Goal: Transaction & Acquisition: Subscribe to service/newsletter

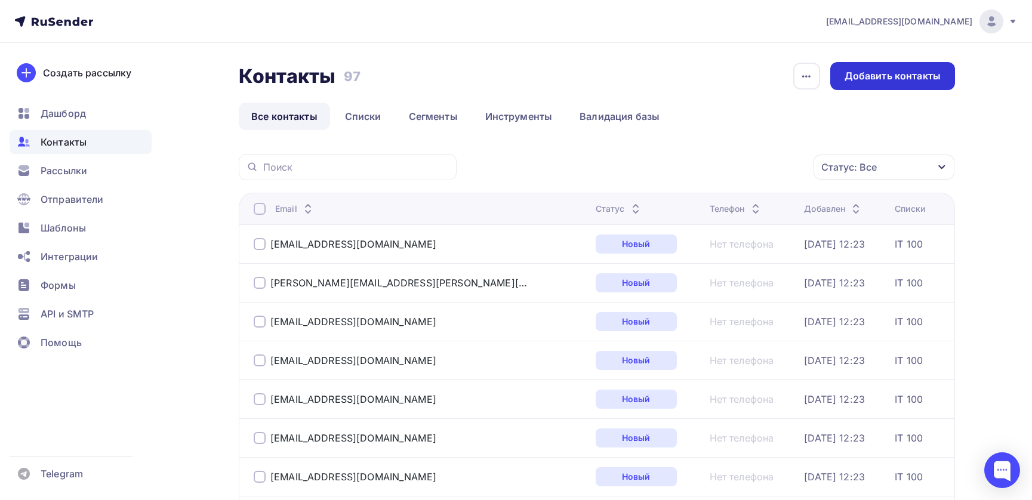
click at [872, 72] on div "Добавить контакты" at bounding box center [892, 76] width 96 height 14
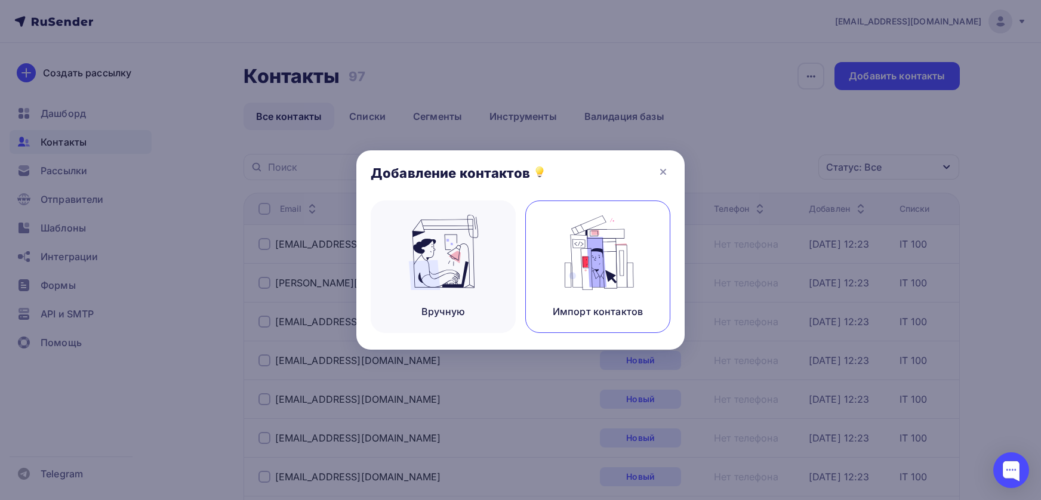
click at [592, 289] on img at bounding box center [598, 252] width 80 height 75
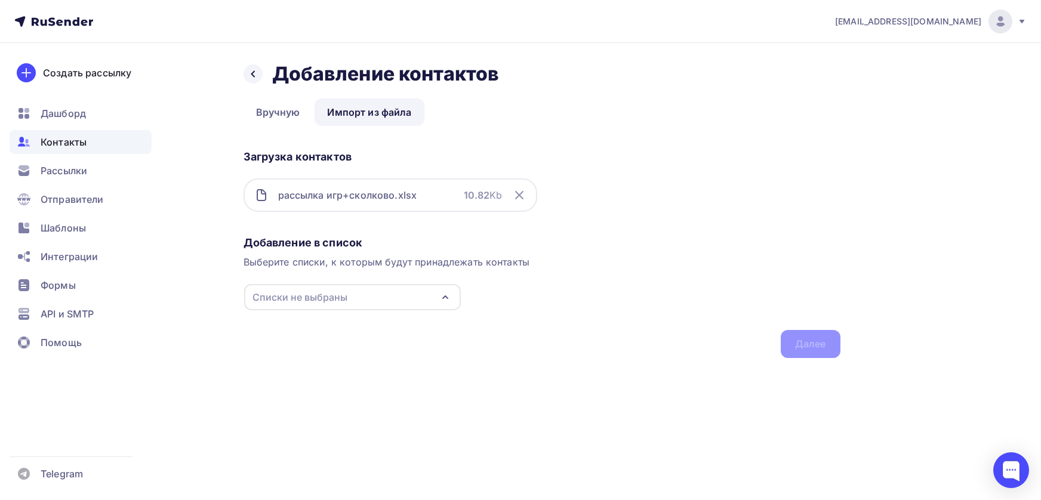
click at [397, 302] on div "Списки не выбраны" at bounding box center [352, 297] width 217 height 26
click at [316, 386] on div "Создать список" at bounding box center [320, 385] width 77 height 14
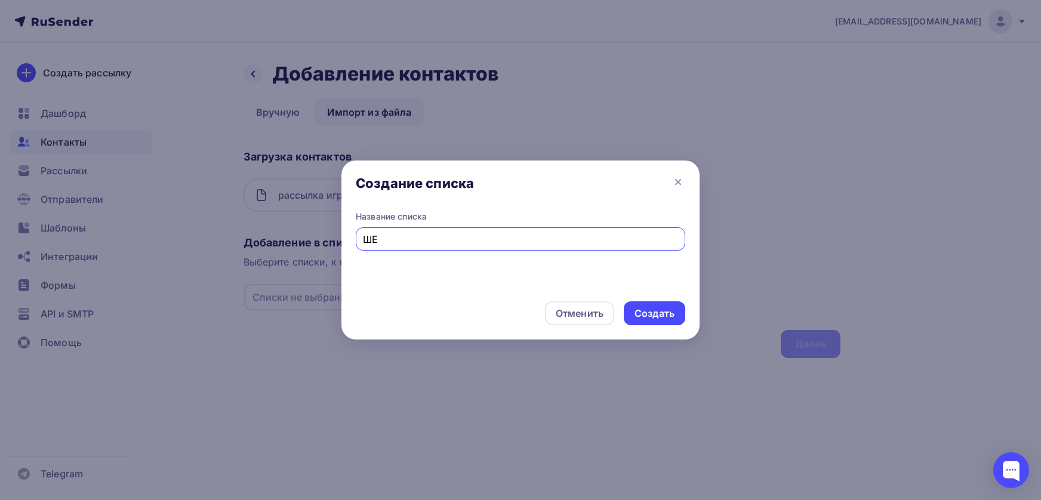
type input "Ш"
click at [393, 237] on input "IT - buhs" at bounding box center [521, 239] width 316 height 14
type input "I"
type input "Игры+сколково"
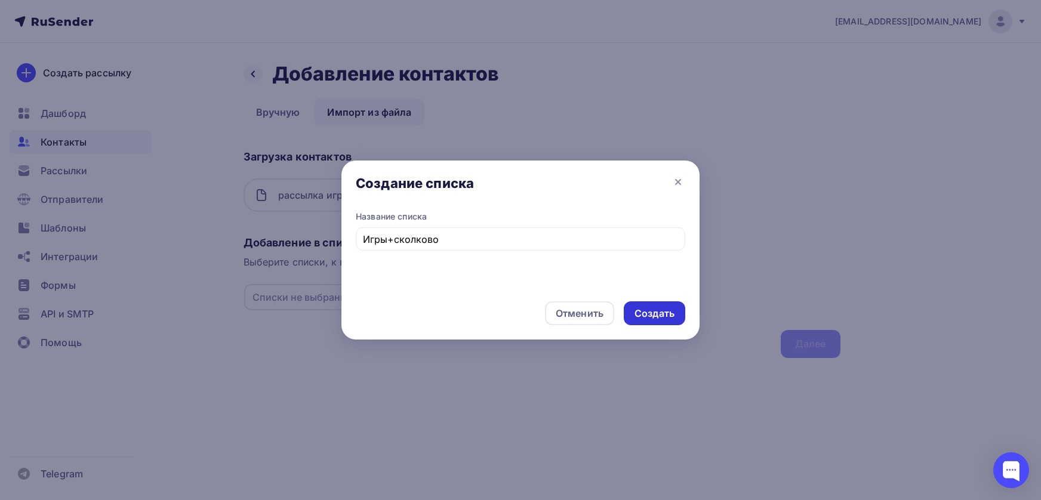
click at [649, 311] on div "Создать" at bounding box center [654, 314] width 40 height 14
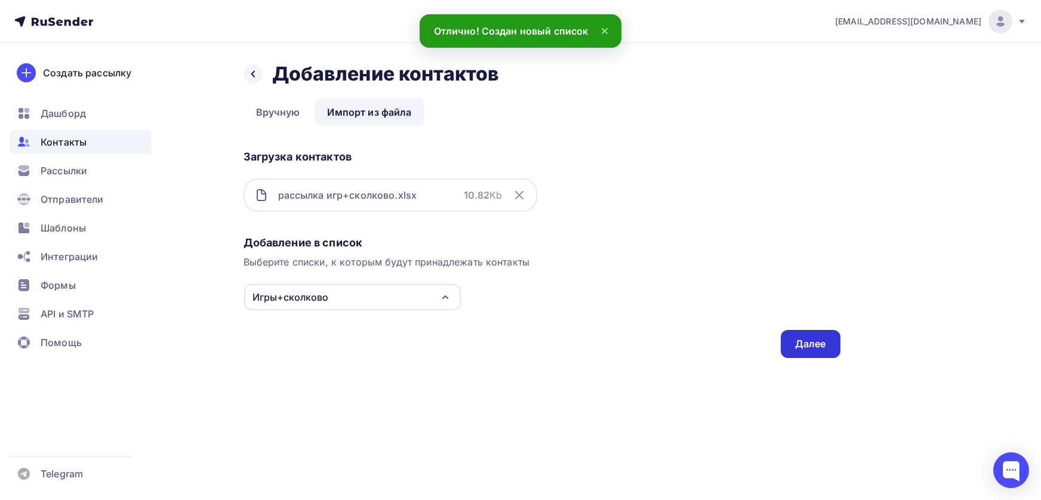
click at [801, 343] on div "Далее" at bounding box center [810, 344] width 31 height 14
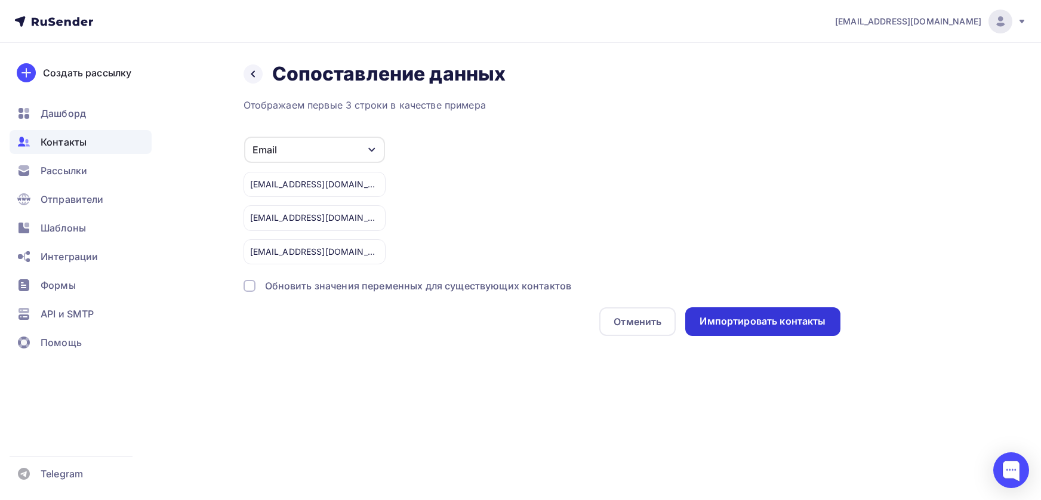
click at [748, 319] on div "Импортировать контакты" at bounding box center [762, 321] width 126 height 14
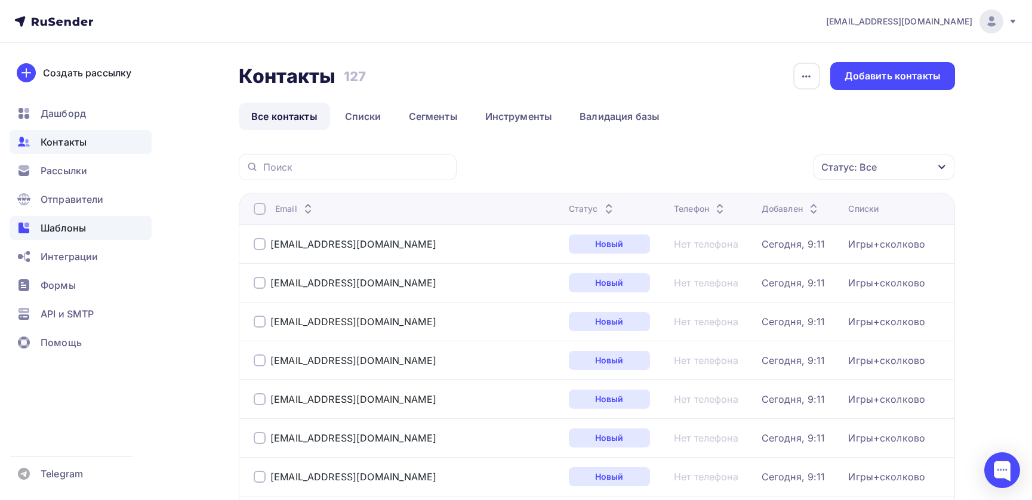
click at [65, 230] on span "Шаблоны" at bounding box center [63, 228] width 45 height 14
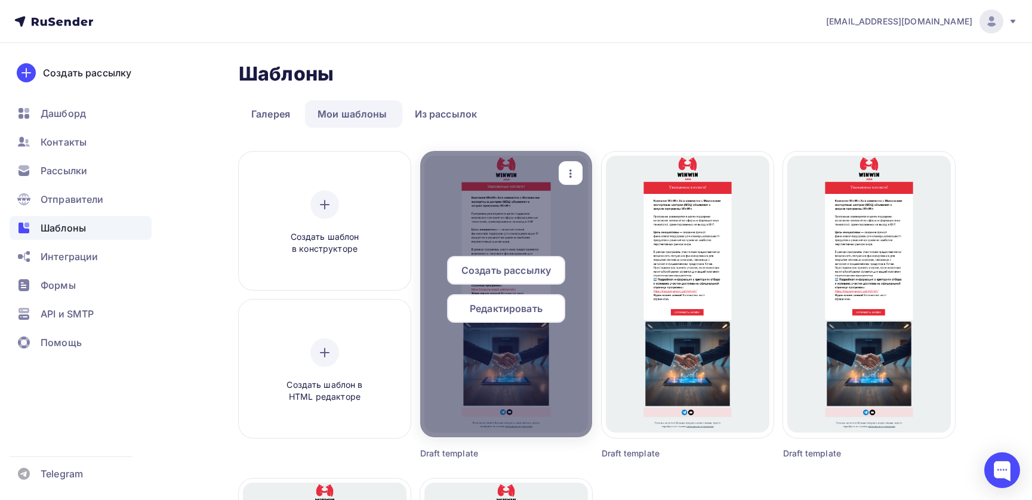
click at [505, 313] on span "Редактировать" at bounding box center [506, 308] width 73 height 14
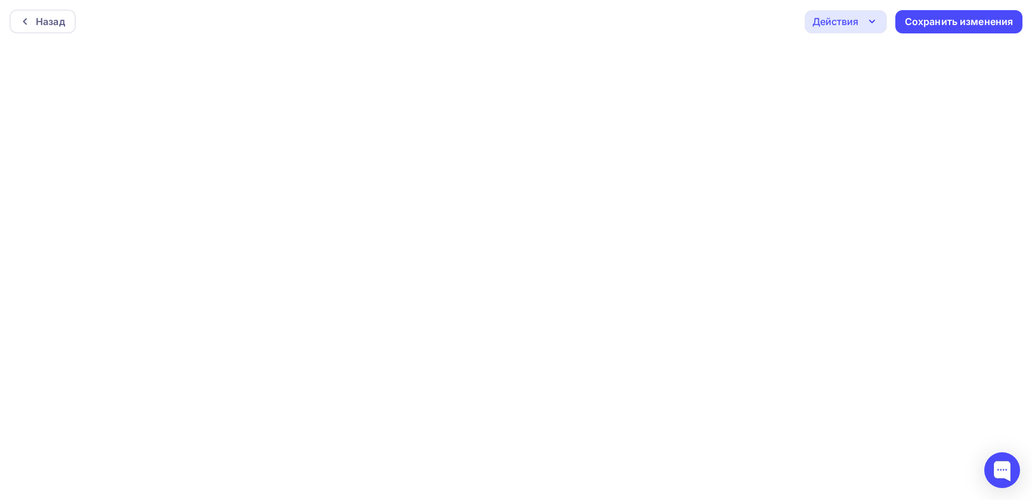
click at [862, 18] on div "Действия" at bounding box center [845, 21] width 82 height 23
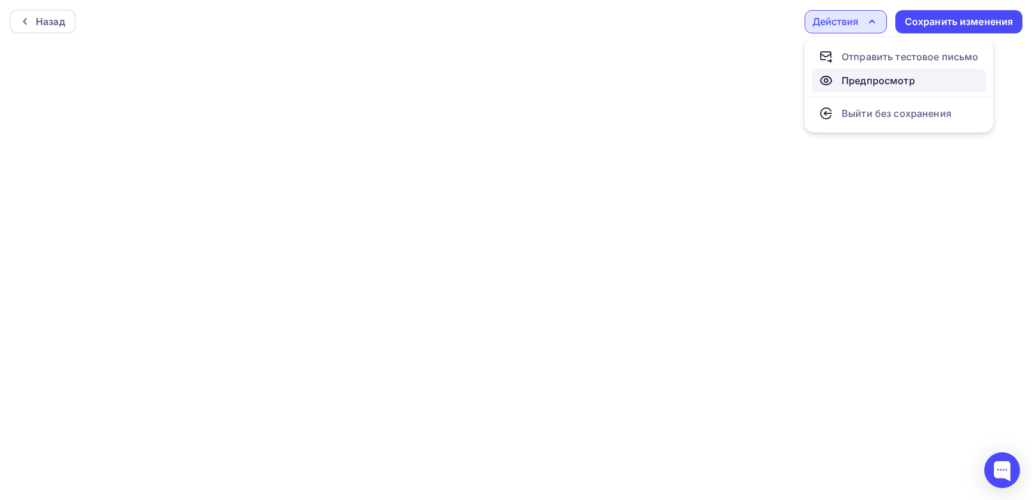
click at [855, 79] on div "Предпросмотр" at bounding box center [877, 80] width 73 height 14
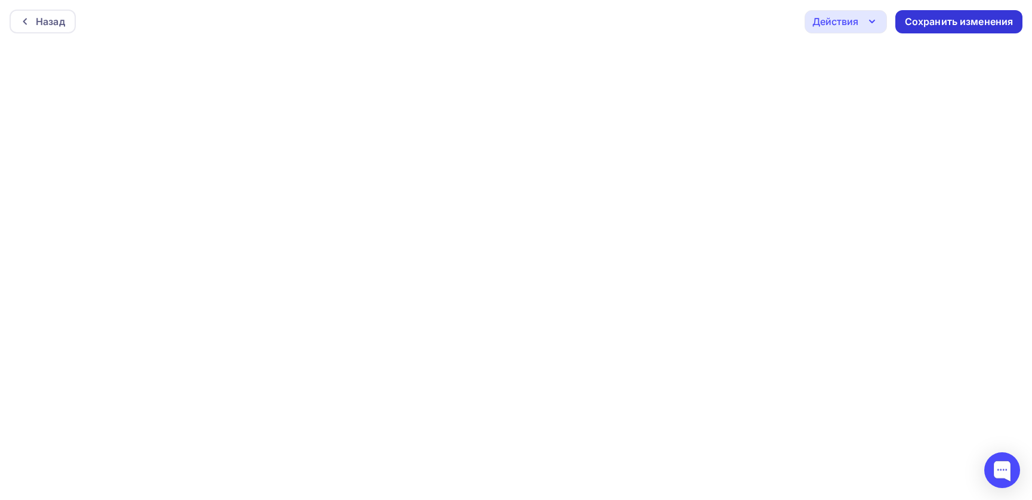
click at [932, 21] on div "Сохранить изменения" at bounding box center [958, 22] width 109 height 14
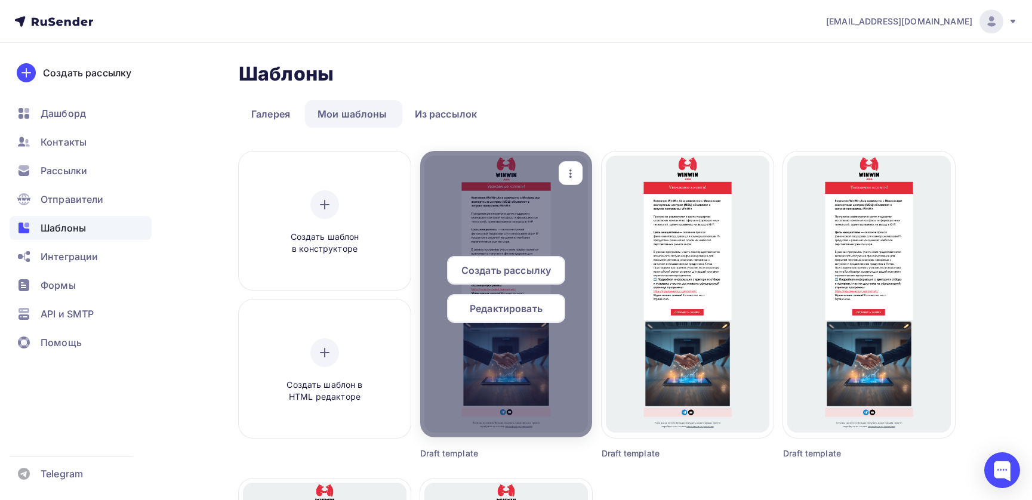
click at [509, 272] on span "Создать рассылку" at bounding box center [505, 270] width 89 height 14
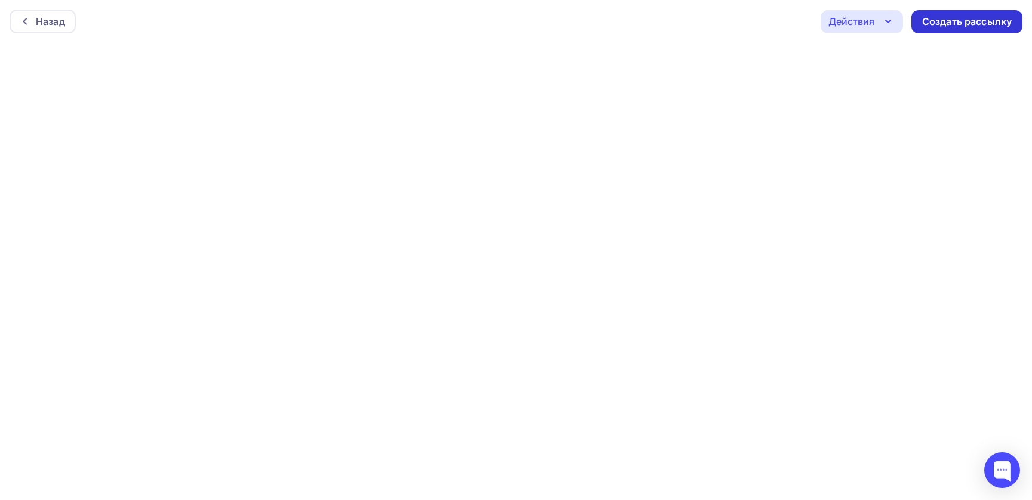
click at [956, 18] on div "Создать рассылку" at bounding box center [966, 22] width 89 height 14
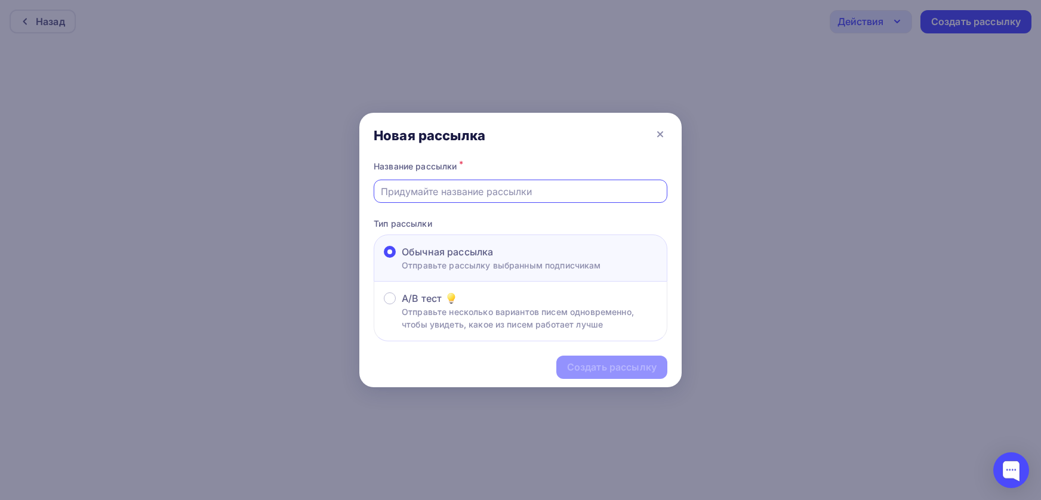
click at [412, 192] on input "text" at bounding box center [521, 191] width 280 height 14
type input "Поддержка ИТ-компаний"
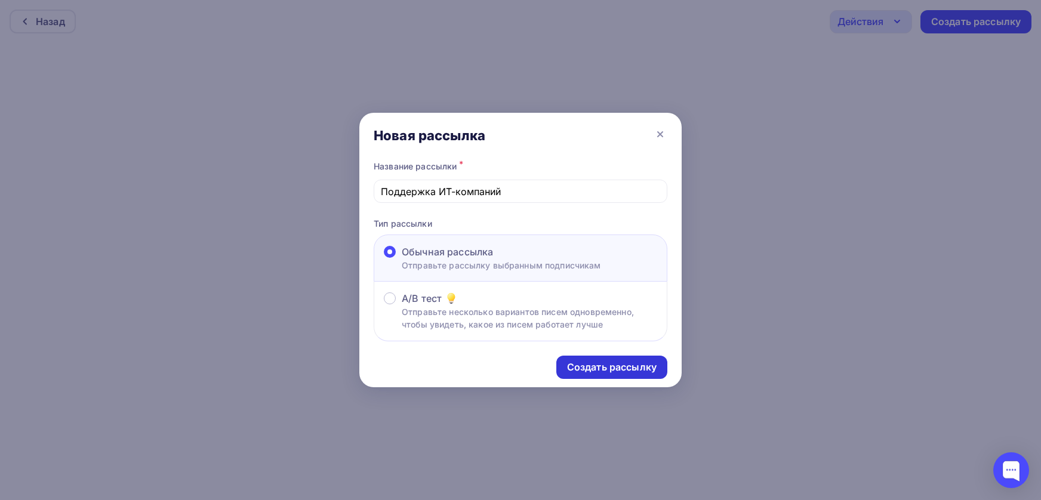
click at [595, 368] on div "Создать рассылку" at bounding box center [611, 367] width 89 height 14
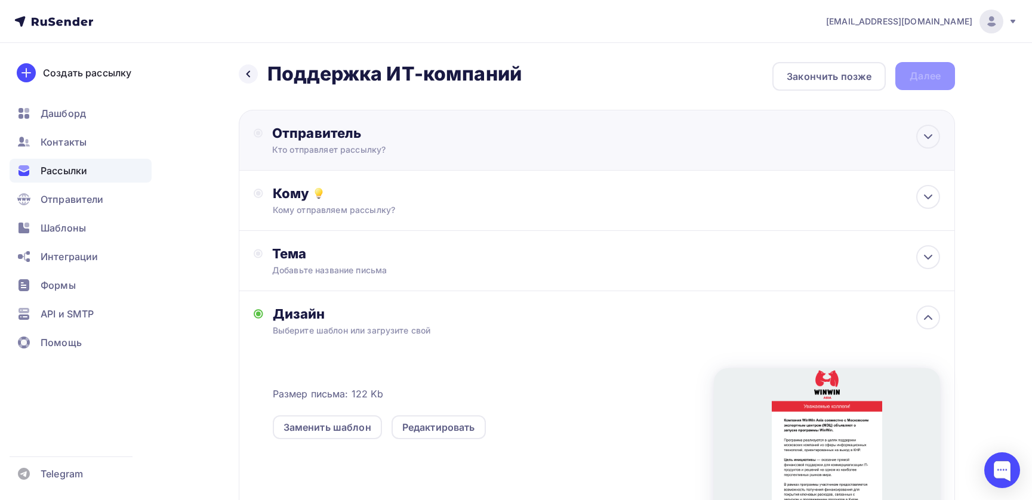
click at [265, 138] on div "Отправитель Кто отправляет рассылку? Email * ww.fa1cai2@yandex.ru ww.fa1cai2@ya…" at bounding box center [392, 140] width 277 height 31
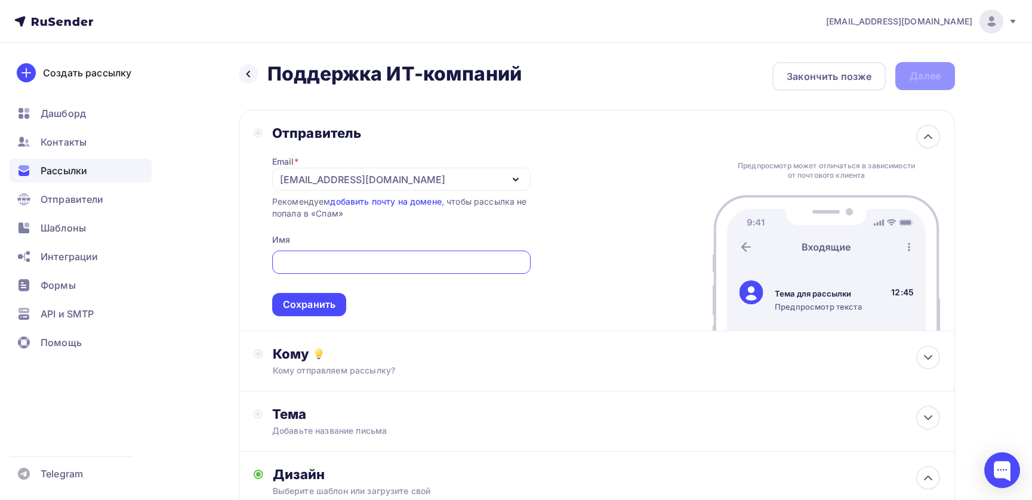
click at [382, 177] on div "ww.fa1cai2@yandex.ru" at bounding box center [362, 179] width 165 height 14
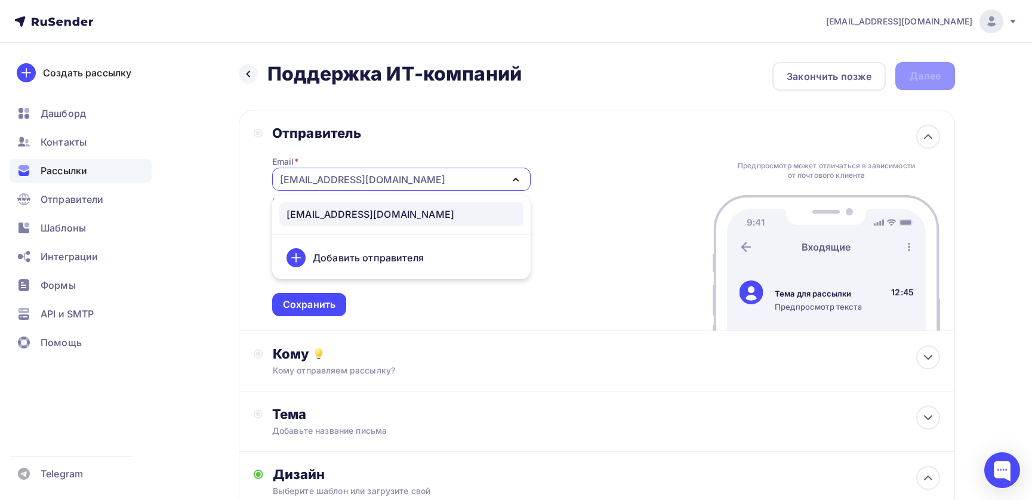
click at [384, 257] on div "Добавить отправителя" at bounding box center [368, 258] width 111 height 14
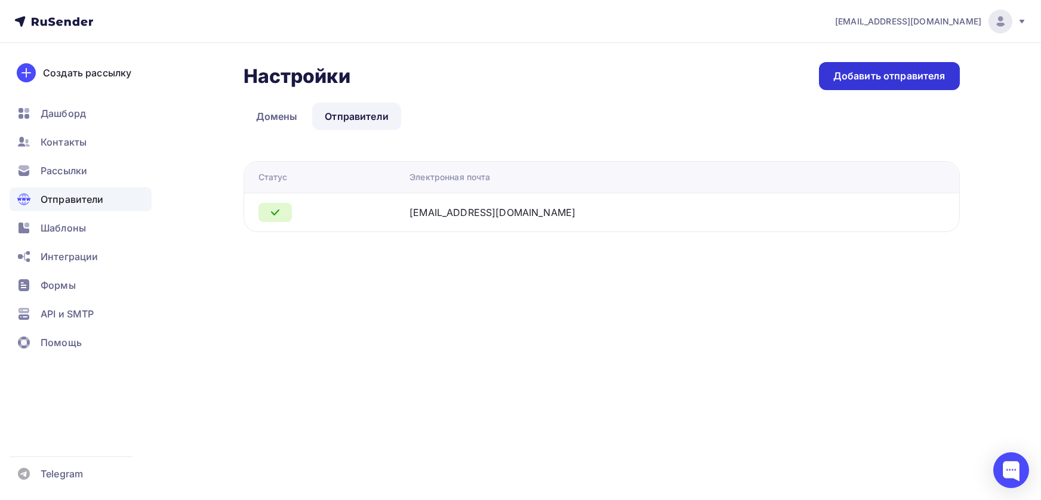
click at [863, 75] on div "Добавить отправителя" at bounding box center [889, 76] width 112 height 14
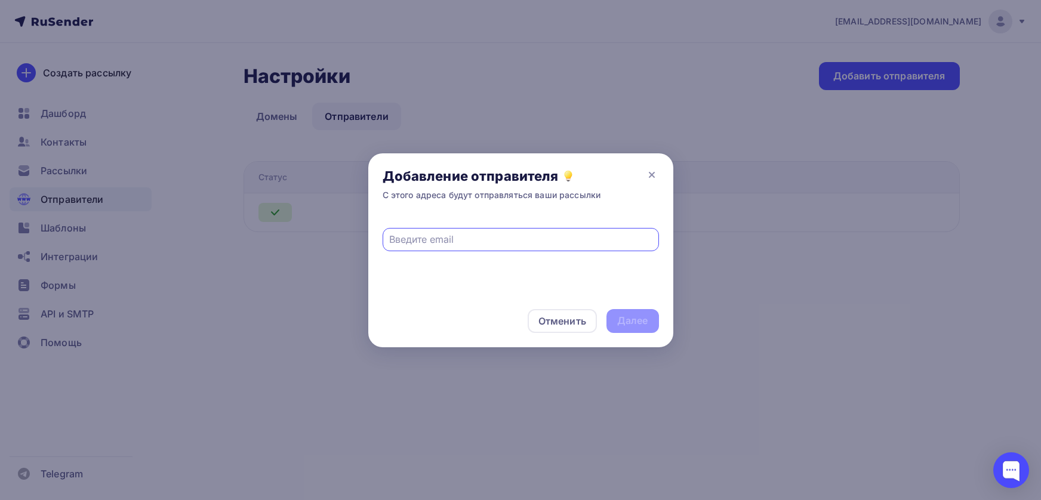
paste input "nihao@wwmobile.agency"
drag, startPoint x: 520, startPoint y: 239, endPoint x: 369, endPoint y: 236, distance: 151.0
click at [369, 236] on div "nihao@wwmobile.agency" at bounding box center [520, 254] width 305 height 79
paste input "inasia.app"
type input "nihao@winasia.app"
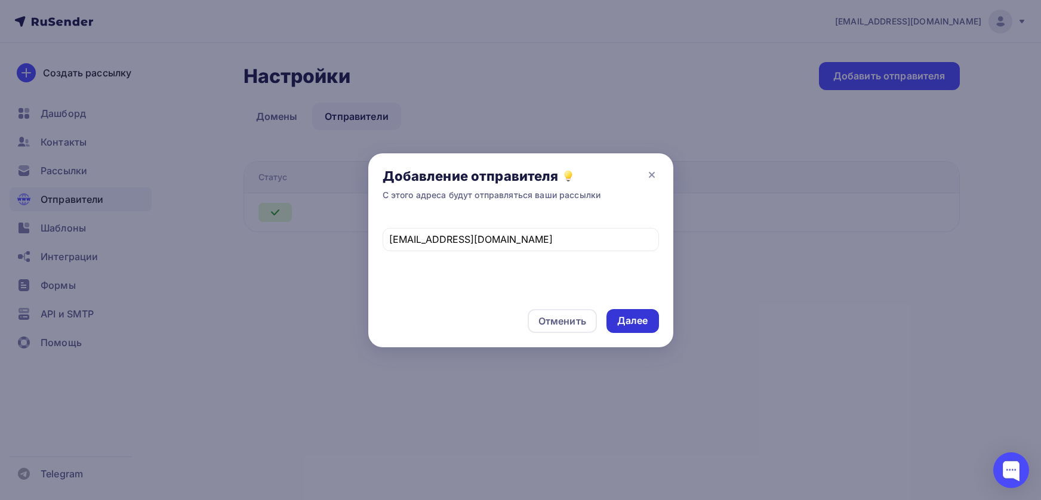
click at [623, 322] on div "Далее" at bounding box center [632, 321] width 31 height 14
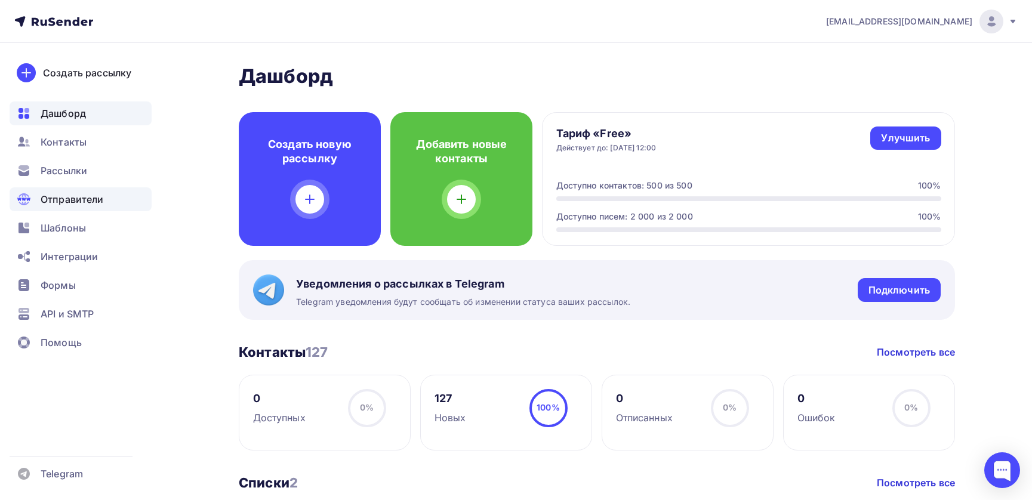
click at [69, 203] on span "Отправители" at bounding box center [72, 199] width 63 height 14
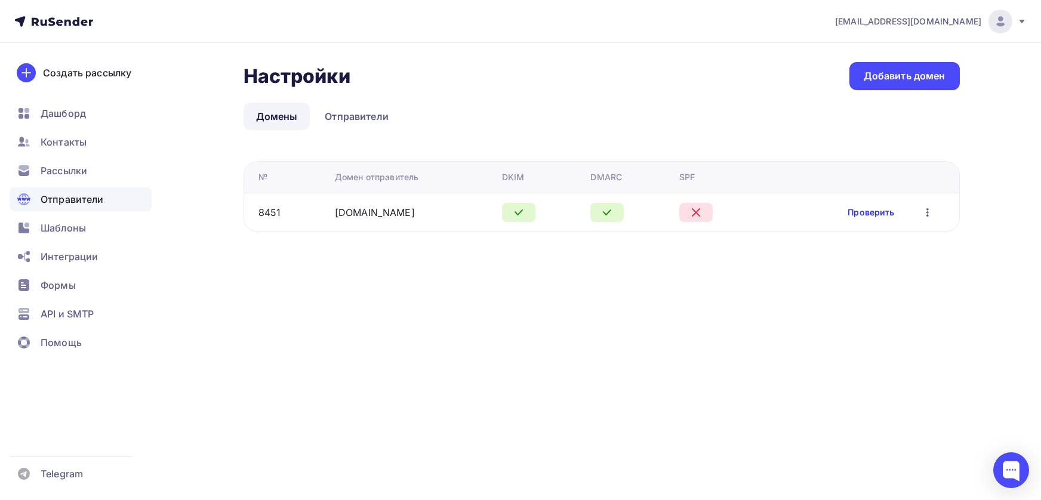
click at [875, 212] on link "Проверить" at bounding box center [870, 212] width 47 height 12
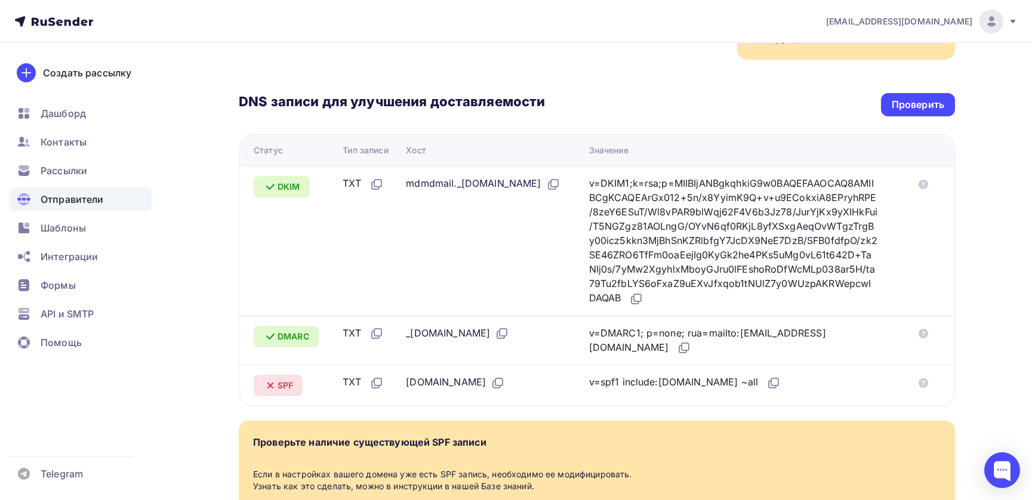
scroll to position [282, 0]
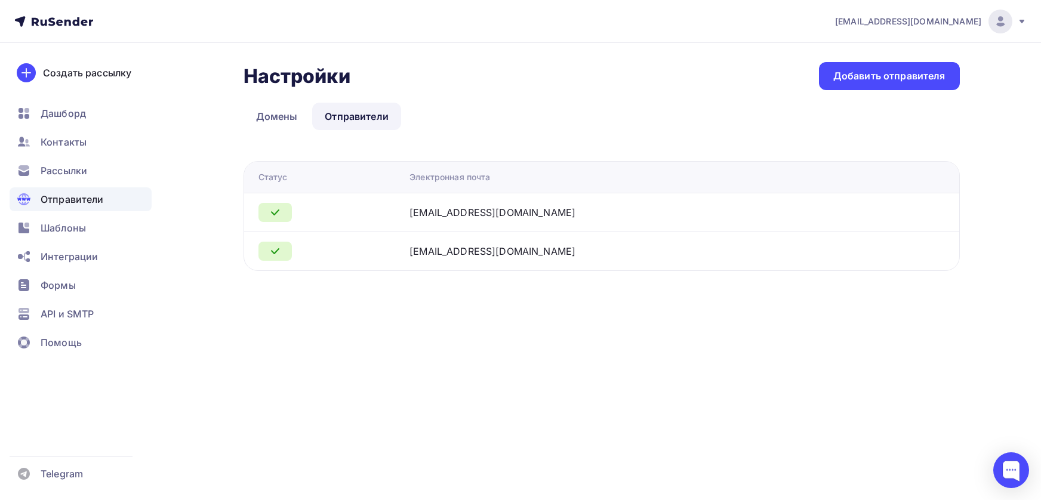
click at [461, 214] on div "[EMAIL_ADDRESS][DOMAIN_NAME]" at bounding box center [492, 212] width 166 height 14
click at [273, 251] on icon at bounding box center [275, 251] width 14 height 14
click at [275, 117] on link "Домены" at bounding box center [276, 116] width 67 height 27
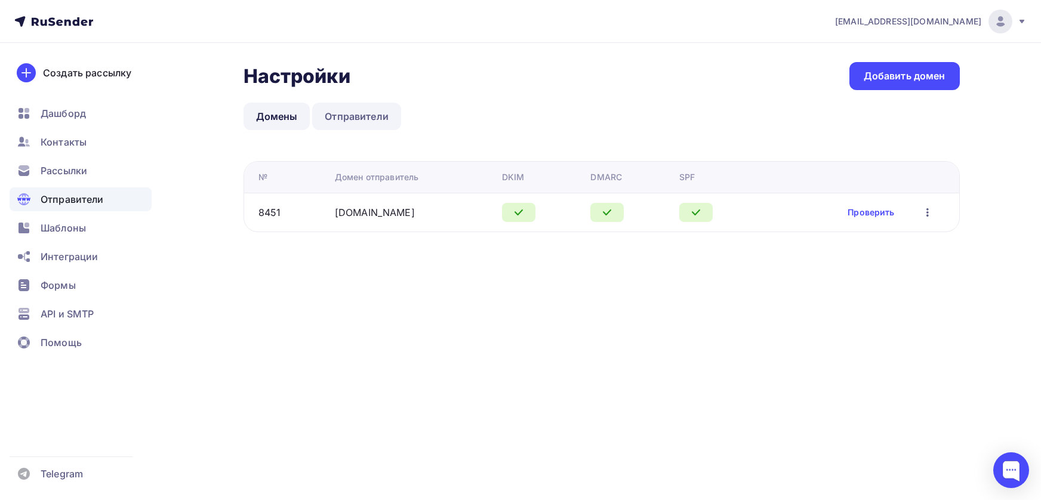
click at [343, 122] on link "Отправители" at bounding box center [356, 116] width 89 height 27
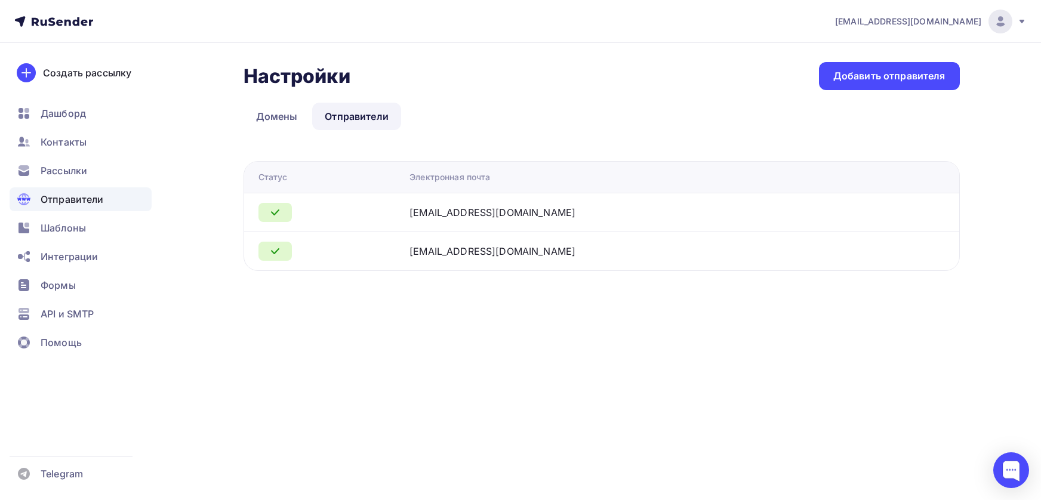
click at [342, 208] on div at bounding box center [329, 212] width 142 height 19
click at [501, 217] on div "nihao@winasia.app" at bounding box center [492, 212] width 166 height 14
click at [499, 213] on div "nihao@winasia.app" at bounding box center [492, 212] width 166 height 14
click at [66, 115] on span "Дашборд" at bounding box center [63, 113] width 45 height 14
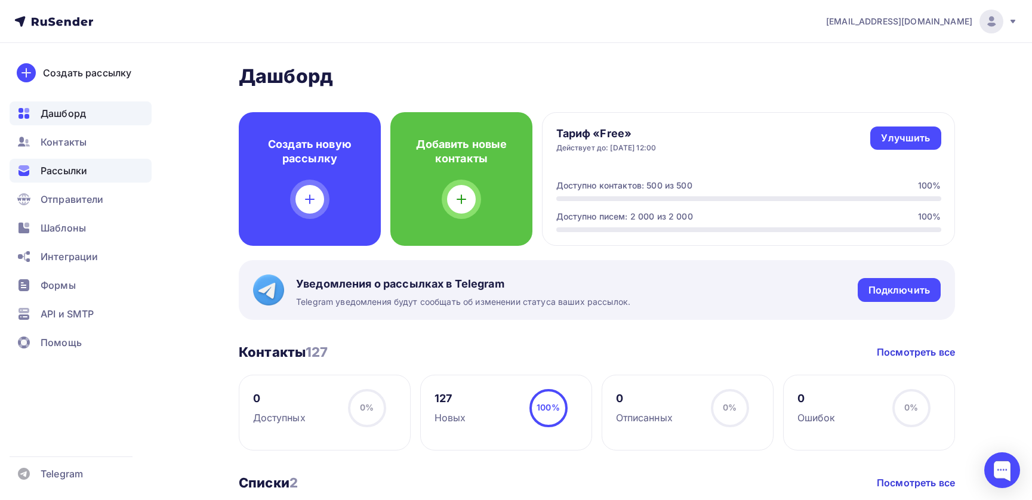
click at [69, 179] on div "Рассылки" at bounding box center [81, 171] width 142 height 24
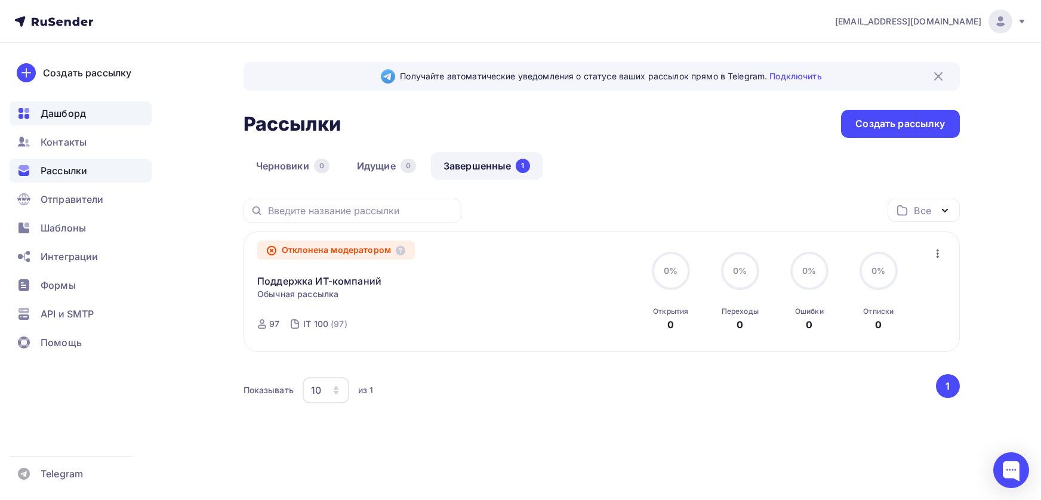
click at [90, 122] on div "Дашборд" at bounding box center [81, 113] width 142 height 24
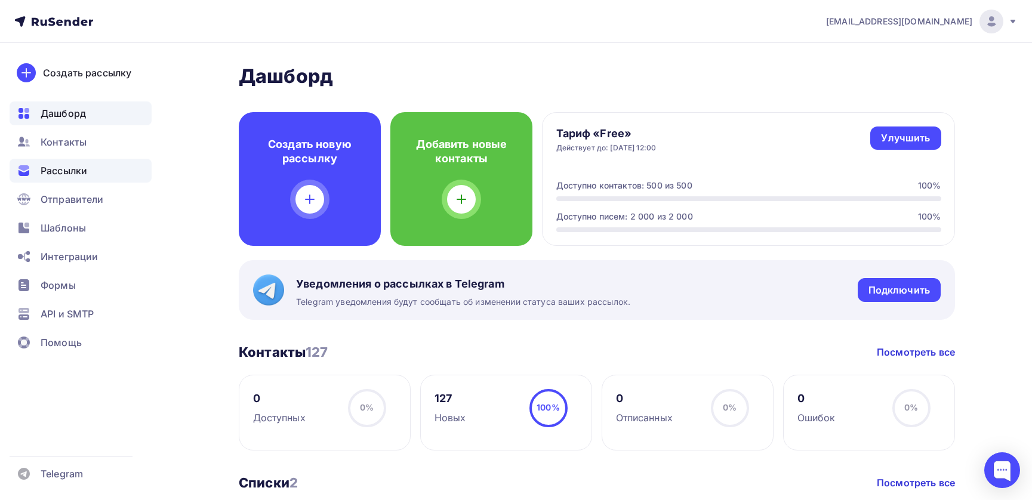
click at [113, 170] on div "Рассылки" at bounding box center [81, 171] width 142 height 24
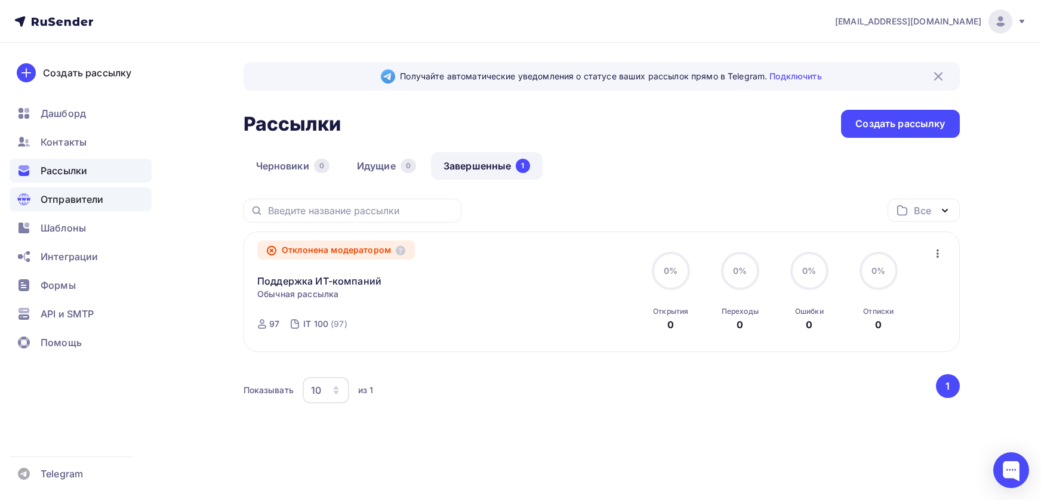
click at [107, 200] on div "Отправители" at bounding box center [81, 199] width 142 height 24
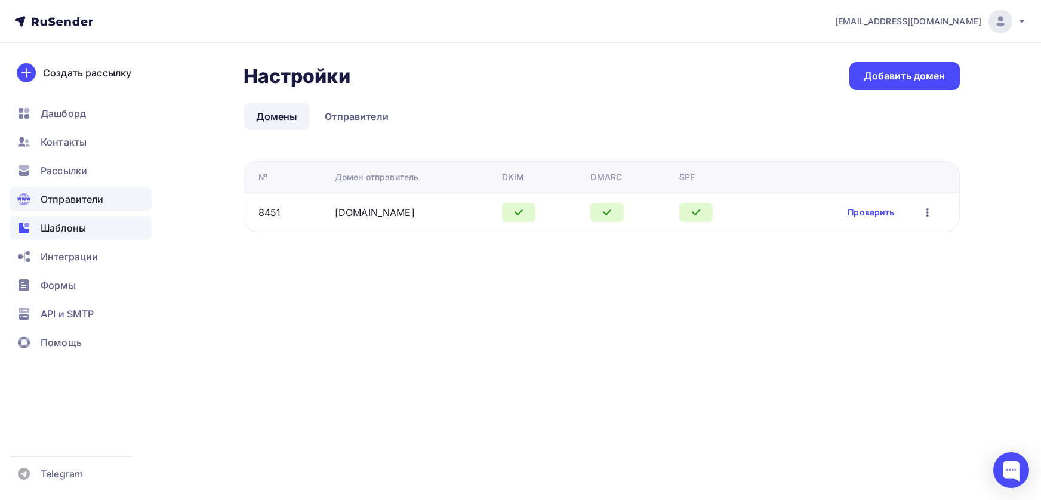
click at [101, 227] on div "Шаблоны" at bounding box center [81, 228] width 142 height 24
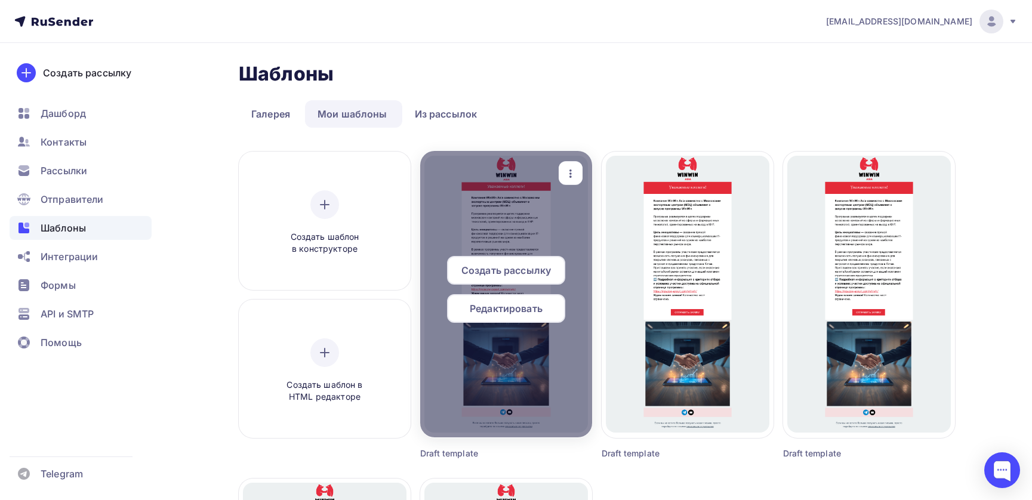
click at [507, 273] on span "Создать рассылку" at bounding box center [505, 270] width 89 height 14
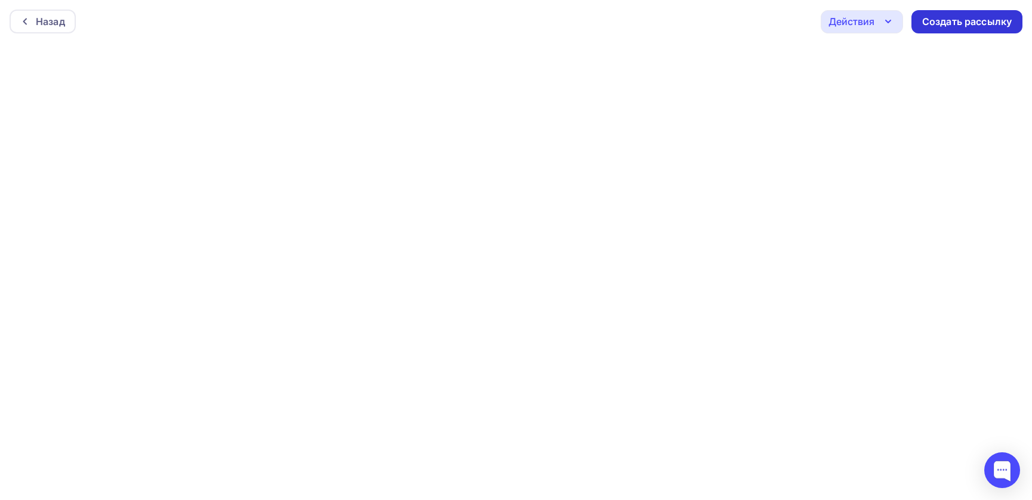
click at [964, 16] on div "Создать рассылку" at bounding box center [966, 22] width 89 height 14
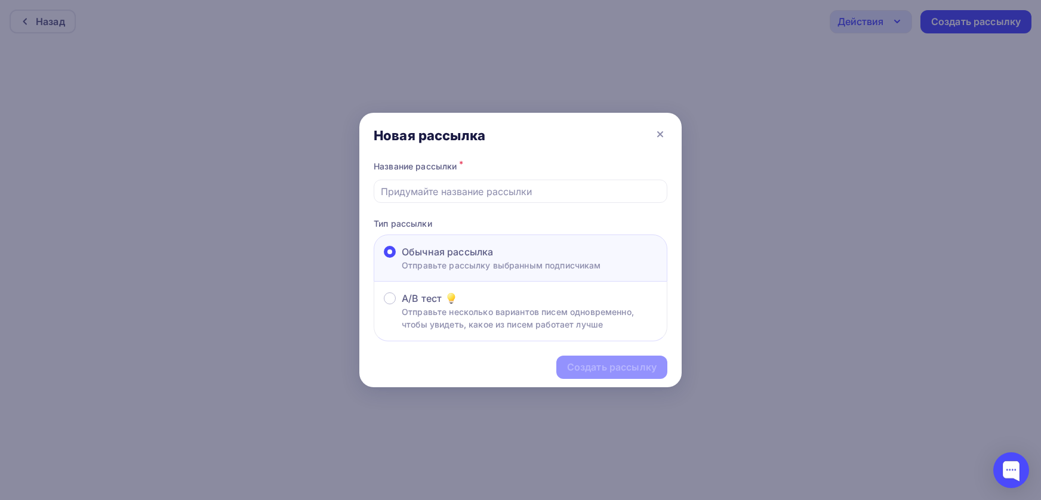
click at [400, 255] on label "Обычная рассылка Отправьте рассылку выбранным подписчикам" at bounding box center [492, 258] width 217 height 27
click at [402, 259] on input "Обычная рассылка Отправьте рассылку выбранным подписчикам" at bounding box center [402, 259] width 0 height 0
click at [468, 192] on input "text" at bounding box center [521, 191] width 280 height 14
type input "Поддержка ИТ-компаний"
click at [597, 369] on div "Создать рассылку" at bounding box center [611, 367] width 89 height 14
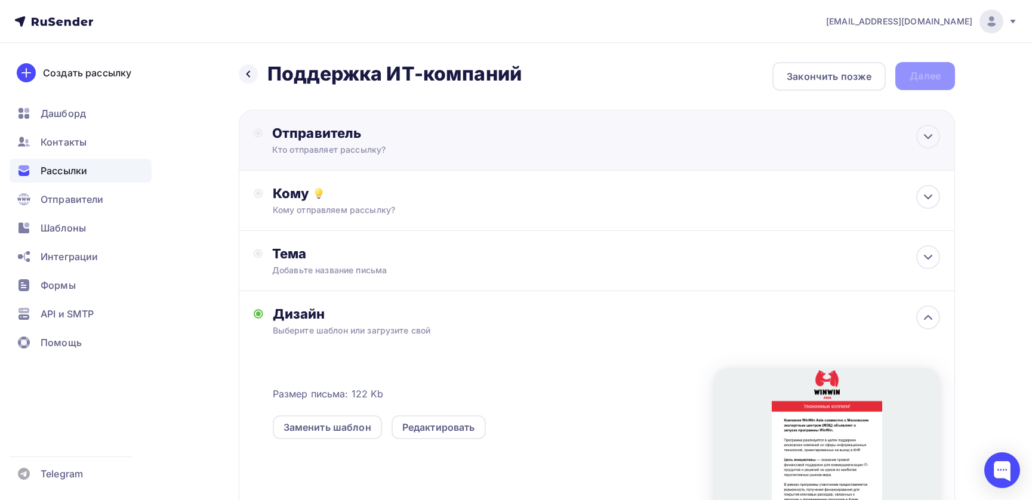
click at [350, 146] on div "Кто отправляет рассылку?" at bounding box center [388, 150] width 233 height 12
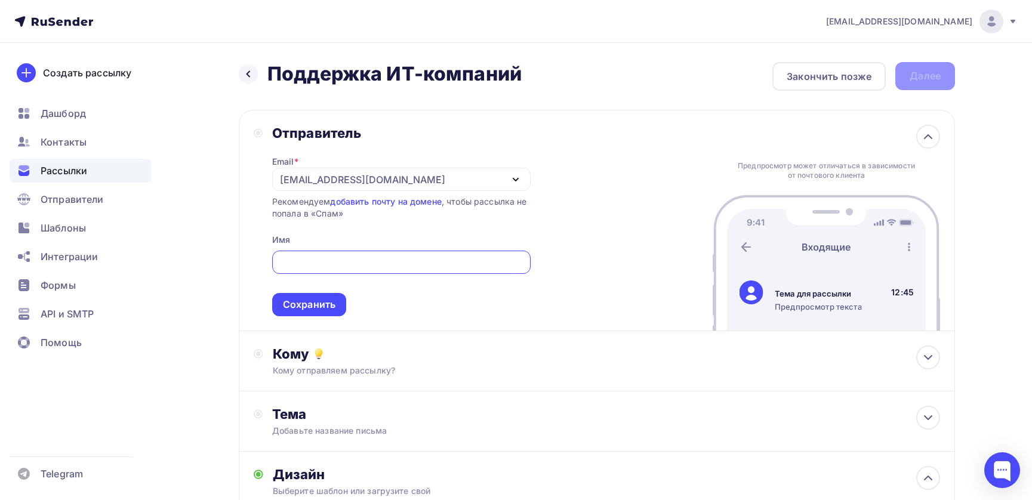
click at [387, 184] on div "ww.fa1cai2@yandex.ru" at bounding box center [401, 179] width 258 height 23
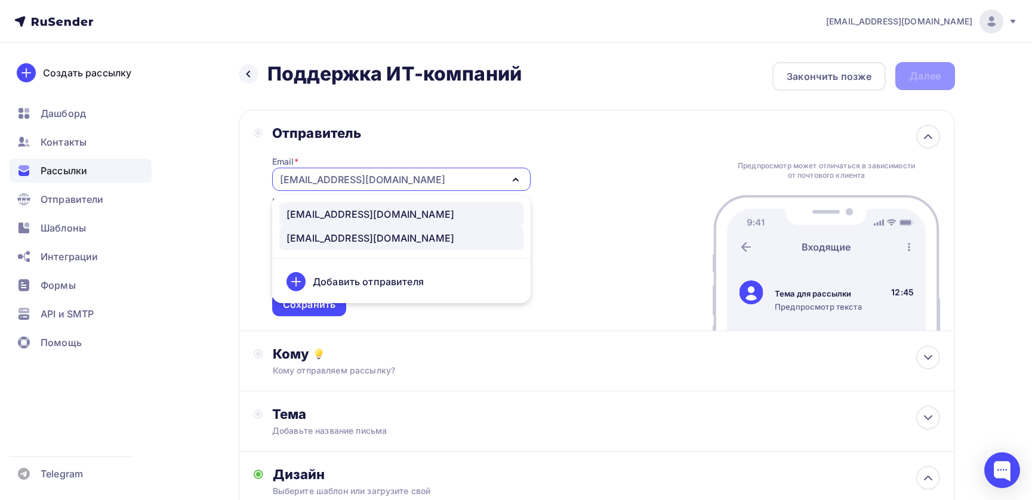
click at [386, 211] on div "nihao@winasia.app" at bounding box center [401, 214] width 230 height 14
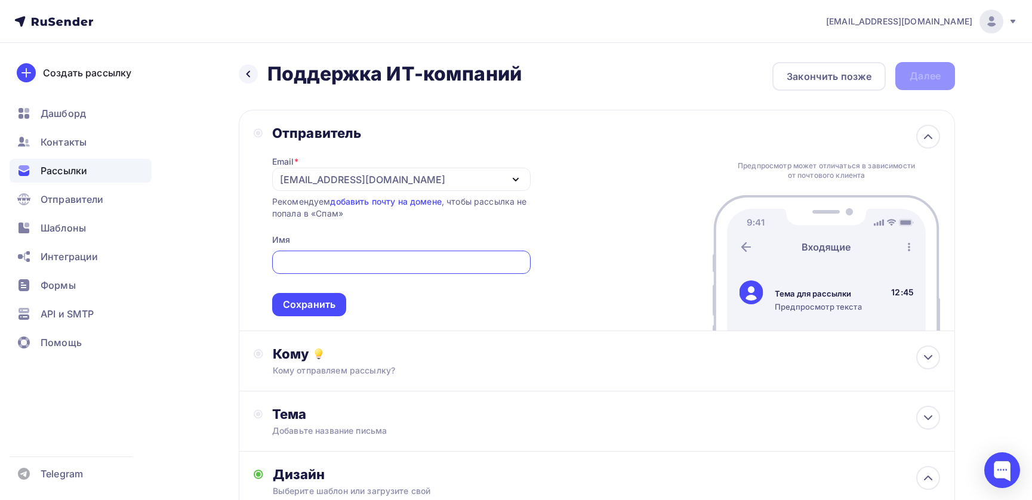
click at [331, 262] on input "text" at bounding box center [401, 262] width 245 height 14
type input "Ц"
type input "WinWin Asia"
click at [320, 298] on div "Сохранить" at bounding box center [309, 305] width 53 height 14
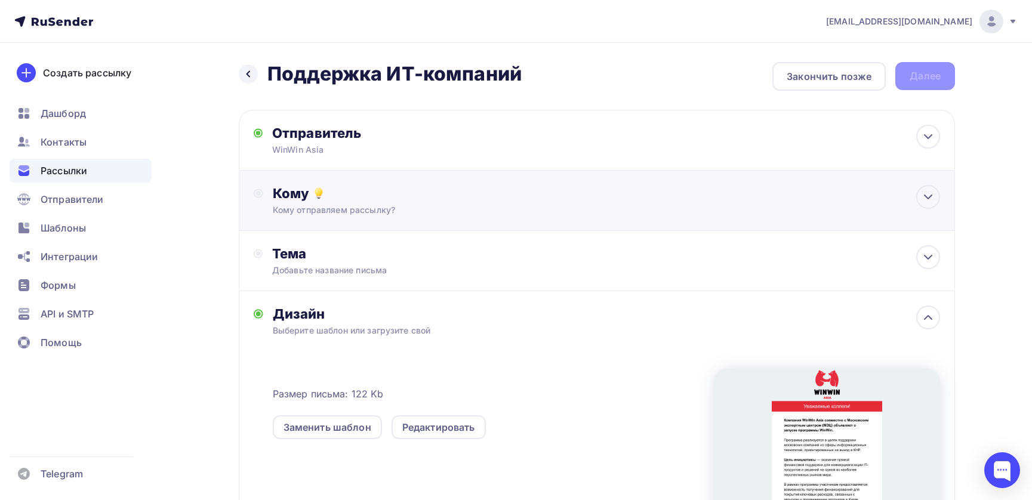
click at [271, 202] on div "Кому Кому отправляем рассылку? Списки получателей Выберите список Все списки id…" at bounding box center [597, 200] width 686 height 31
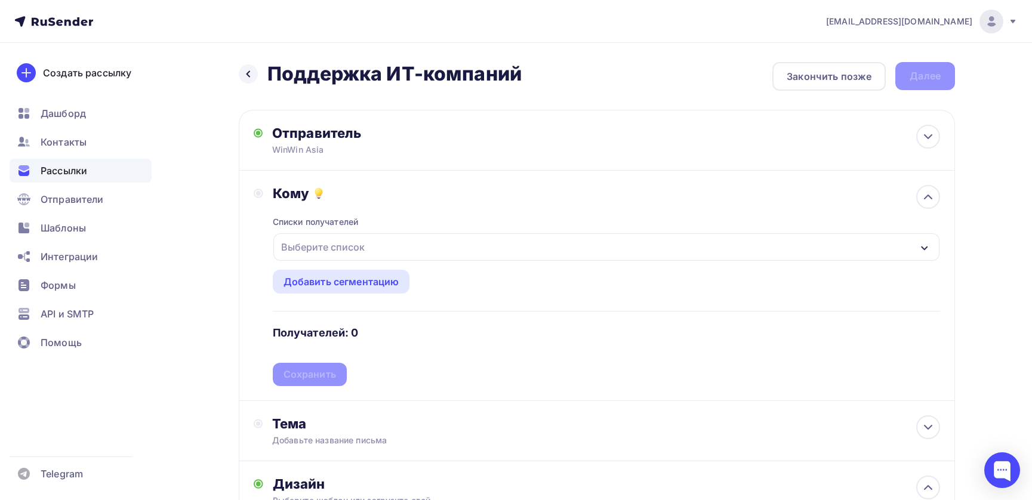
click at [302, 245] on div "Выберите список" at bounding box center [322, 246] width 93 height 21
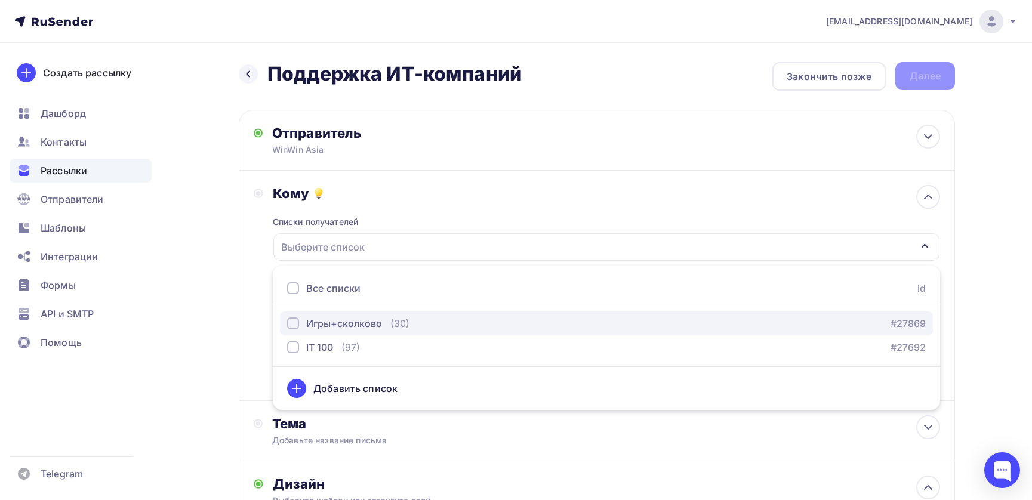
click at [294, 328] on div "button" at bounding box center [293, 323] width 12 height 12
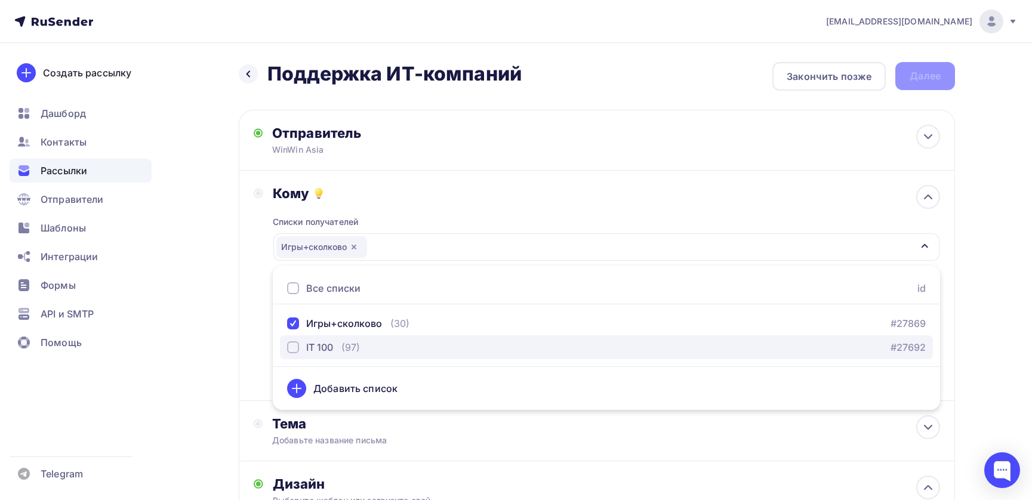
click at [294, 345] on div "button" at bounding box center [293, 347] width 12 height 12
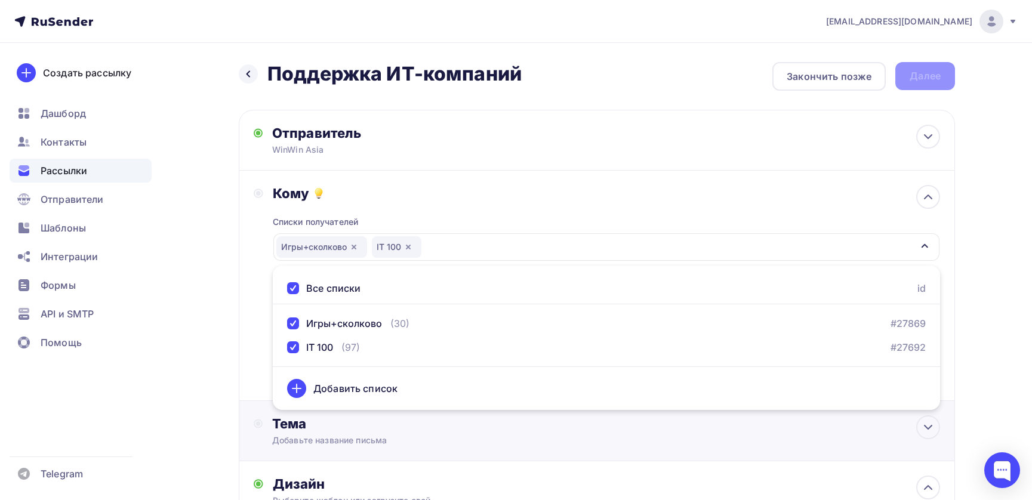
click at [488, 427] on div "Тема" at bounding box center [390, 423] width 236 height 17
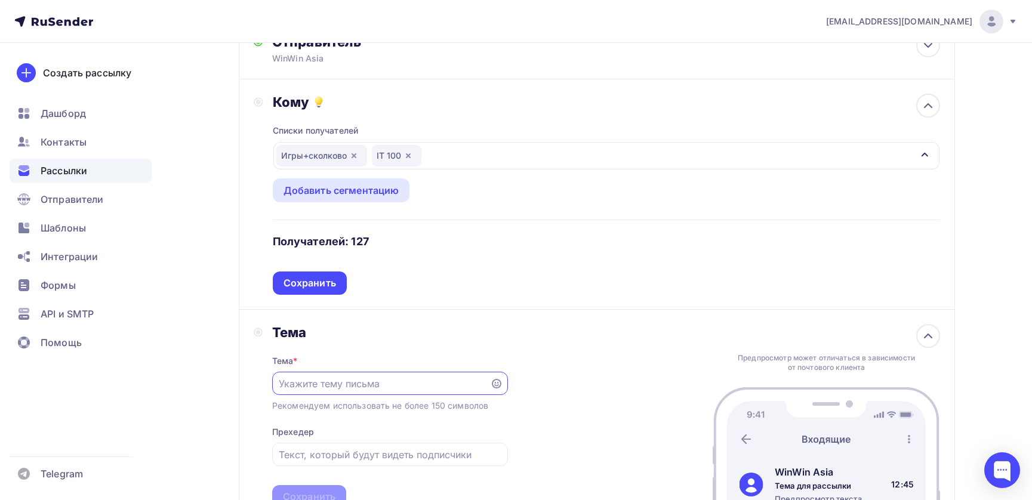
scroll to position [94, 0]
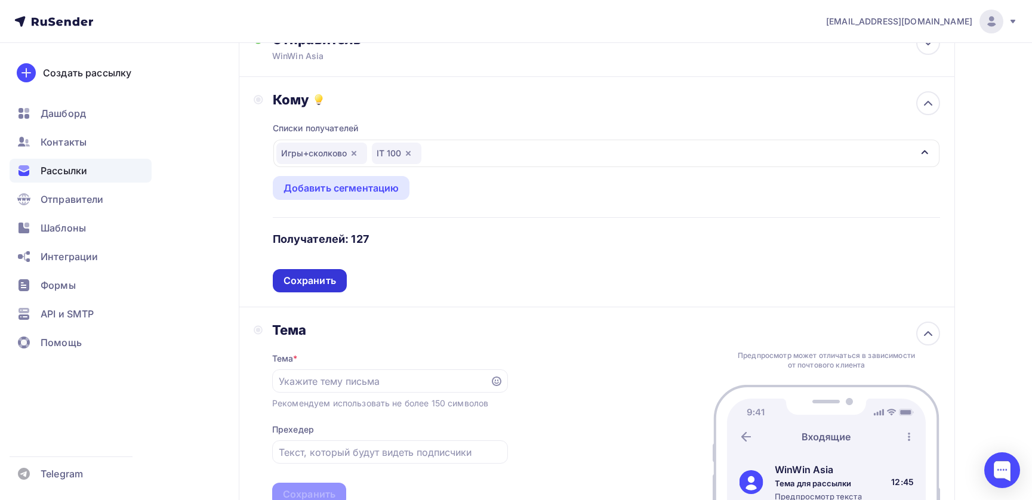
click at [311, 279] on div "Сохранить" at bounding box center [309, 281] width 53 height 14
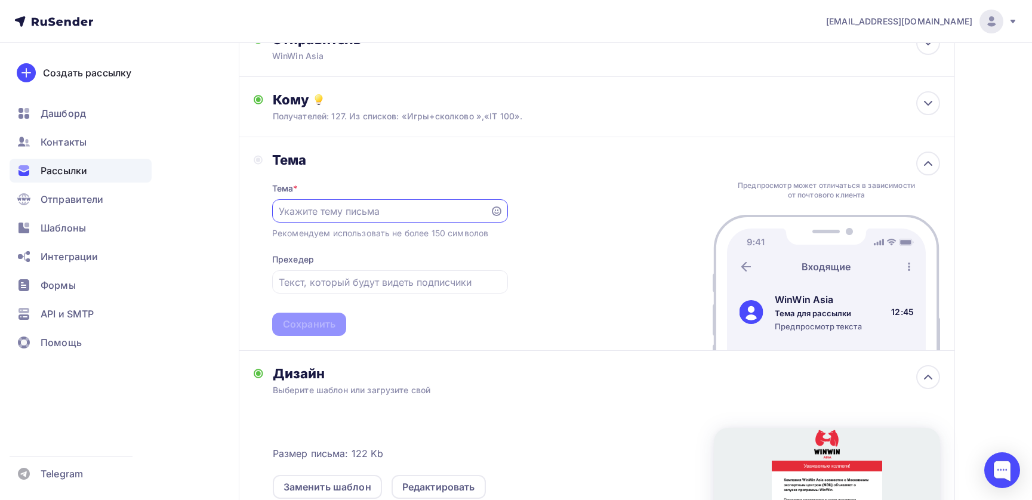
click at [326, 212] on input "text" at bounding box center [381, 211] width 204 height 14
paste input "⚡Программа поддержки московских разработчиков игр и приложений"
type input "⚡Программа поддержки московских разработчиков игр и приложений"
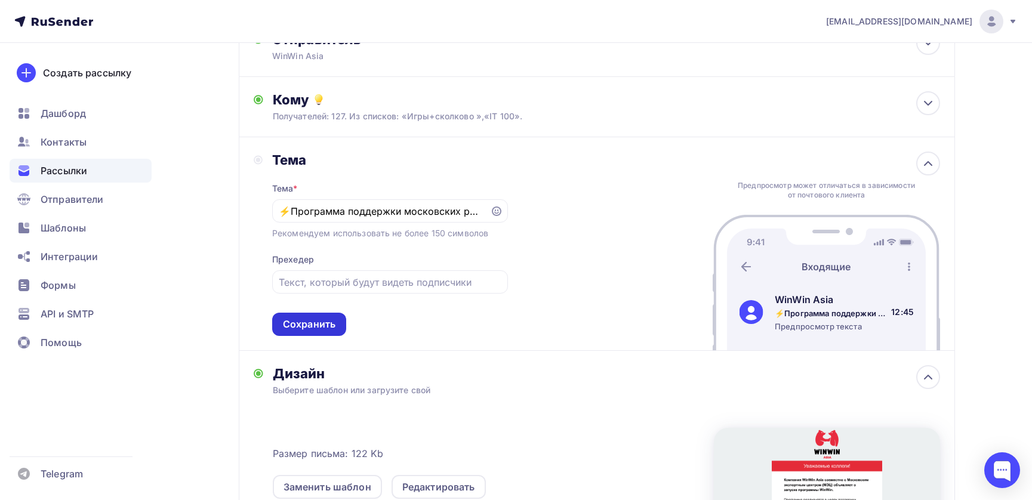
click at [305, 322] on div "Сохранить" at bounding box center [309, 324] width 53 height 14
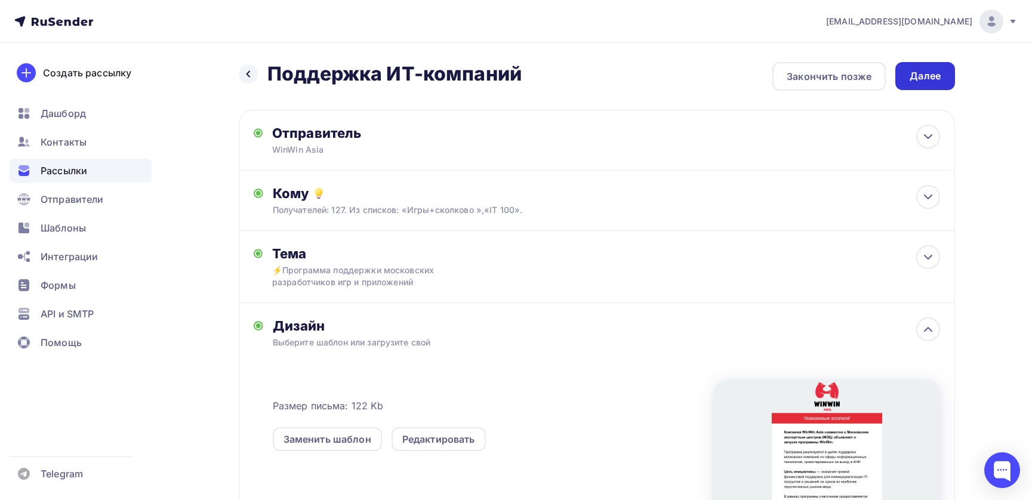
click at [928, 73] on div "Далее" at bounding box center [924, 76] width 31 height 14
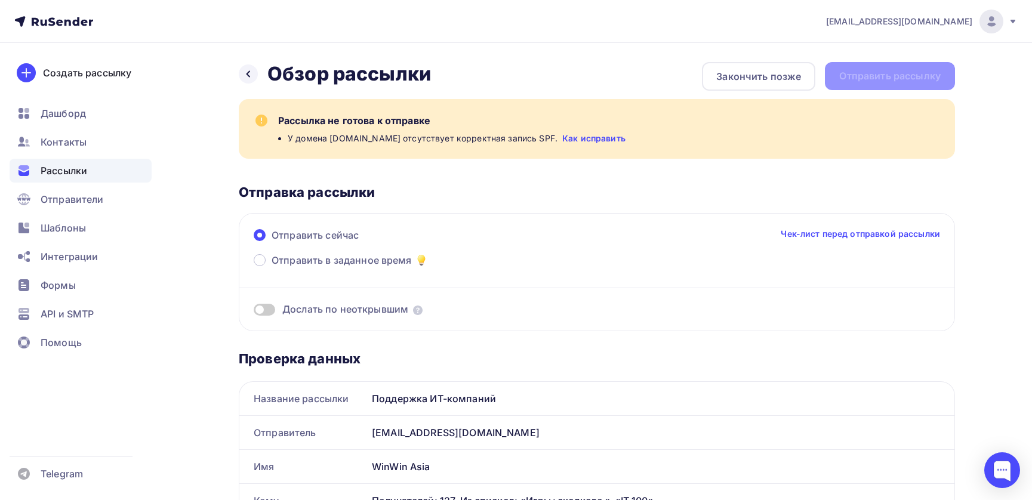
scroll to position [2, 0]
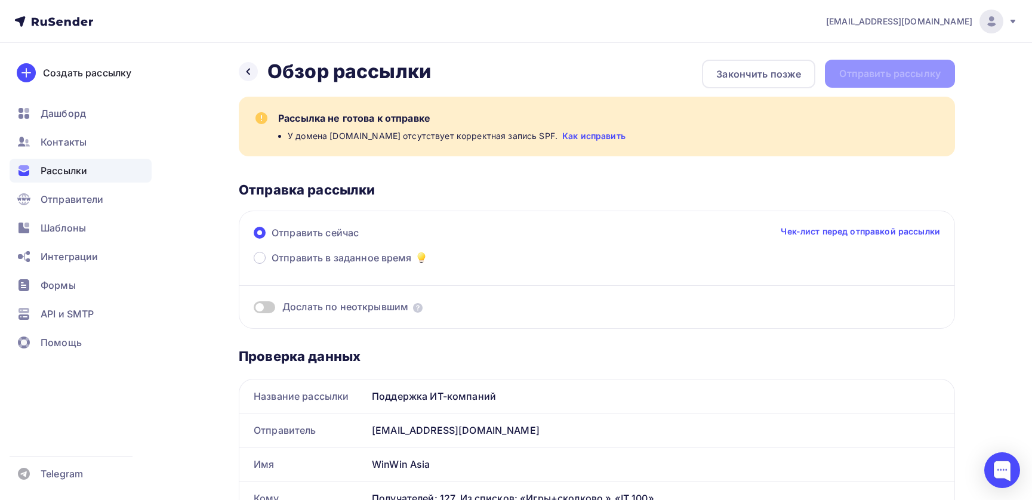
click at [573, 135] on link "Как исправить" at bounding box center [593, 136] width 63 height 12
